Goal: Task Accomplishment & Management: Manage account settings

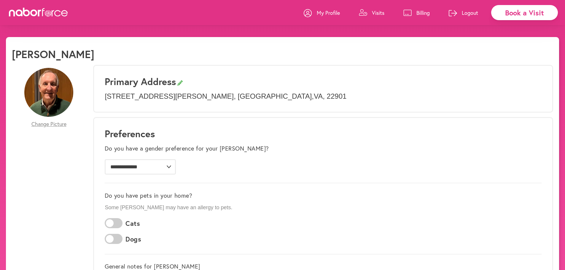
click at [377, 10] on p "Visits" at bounding box center [378, 12] width 12 height 7
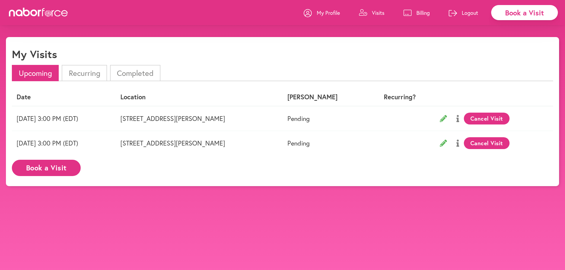
click at [500, 117] on button "Cancel Visit" at bounding box center [487, 119] width 46 height 12
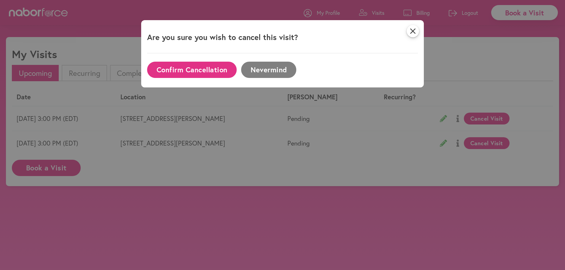
click at [210, 67] on button "Confirm Cancellation" at bounding box center [192, 70] width 90 height 16
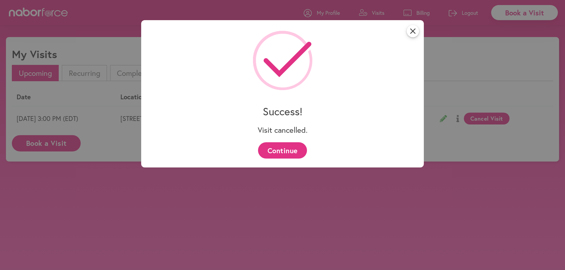
click at [286, 150] on button "Continue" at bounding box center [282, 150] width 49 height 16
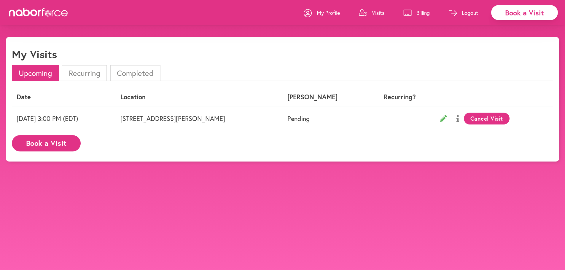
click at [500, 118] on button "Cancel Visit" at bounding box center [487, 119] width 46 height 12
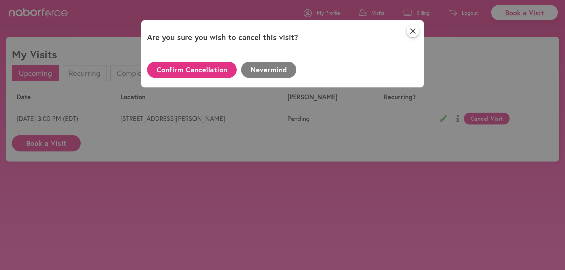
click at [198, 70] on button "Confirm Cancellation" at bounding box center [192, 70] width 90 height 16
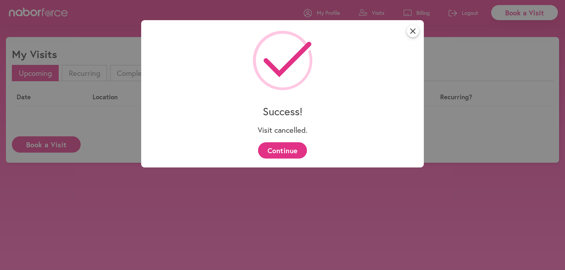
click at [279, 156] on button "Continue" at bounding box center [282, 150] width 49 height 16
